Goal: Download file/media

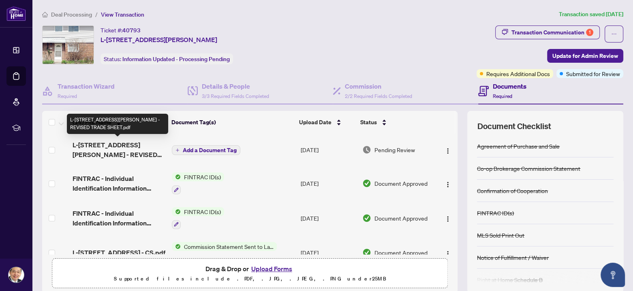
click at [115, 148] on span "L-[STREET_ADDRESS][PERSON_NAME] - REVISED TRADE SHEET.pdf" at bounding box center [118, 149] width 93 height 19
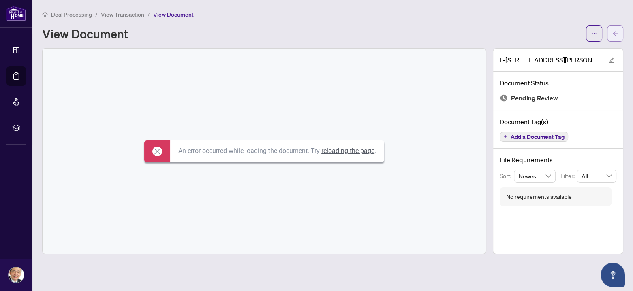
click at [616, 32] on icon "arrow-left" at bounding box center [615, 34] width 6 height 6
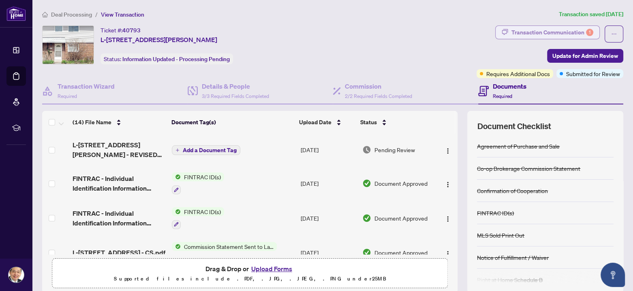
click at [544, 29] on div "Transaction Communication 1" at bounding box center [552, 32] width 82 height 13
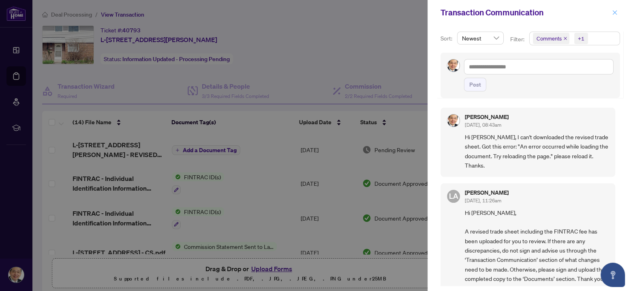
click at [614, 11] on icon "close" at bounding box center [615, 13] width 6 height 6
